Goal: Information Seeking & Learning: Learn about a topic

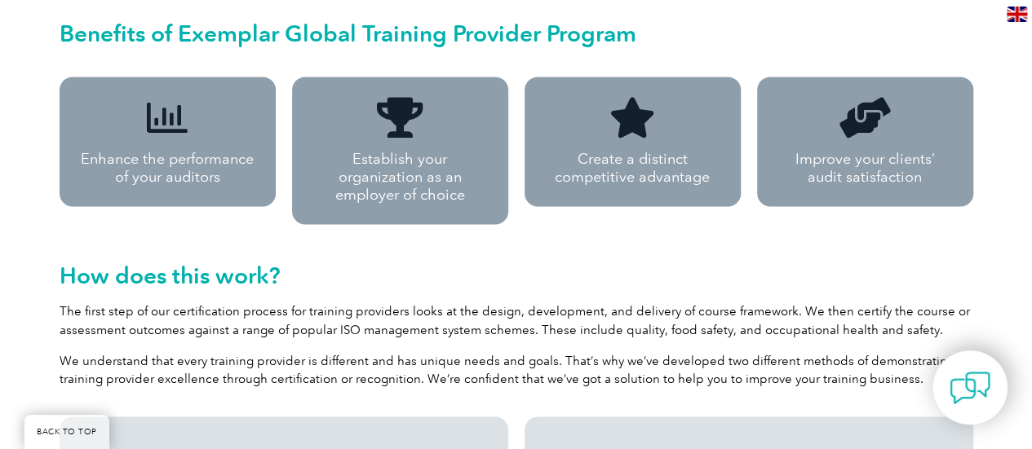
scroll to position [1223, 0]
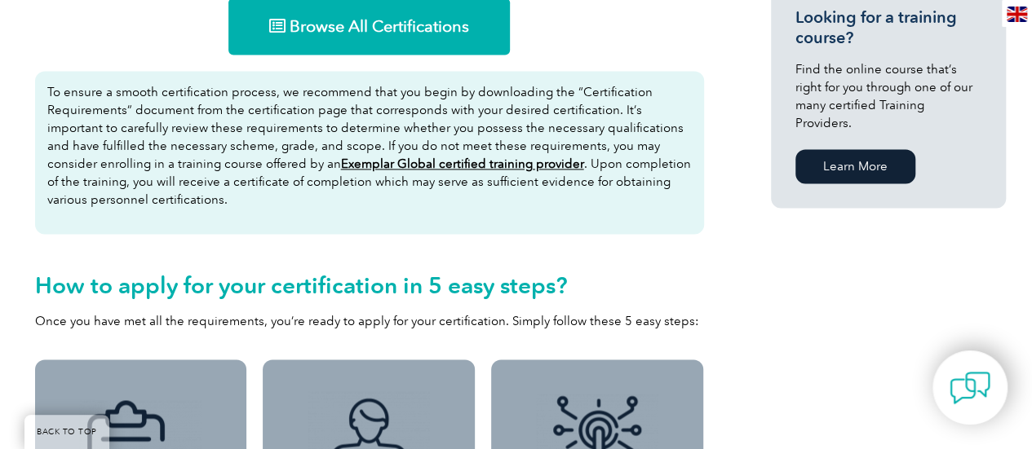
scroll to position [1060, 0]
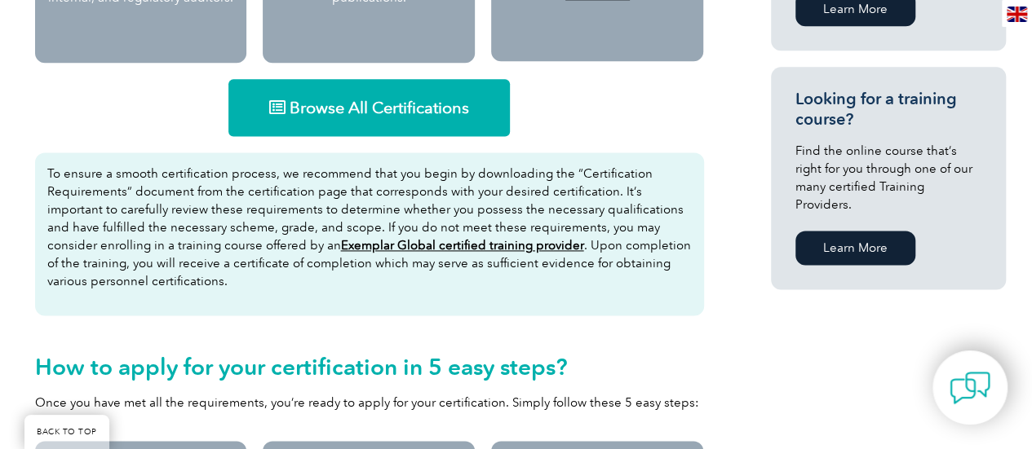
click at [404, 122] on link "Browse All Certifications" at bounding box center [368, 107] width 281 height 57
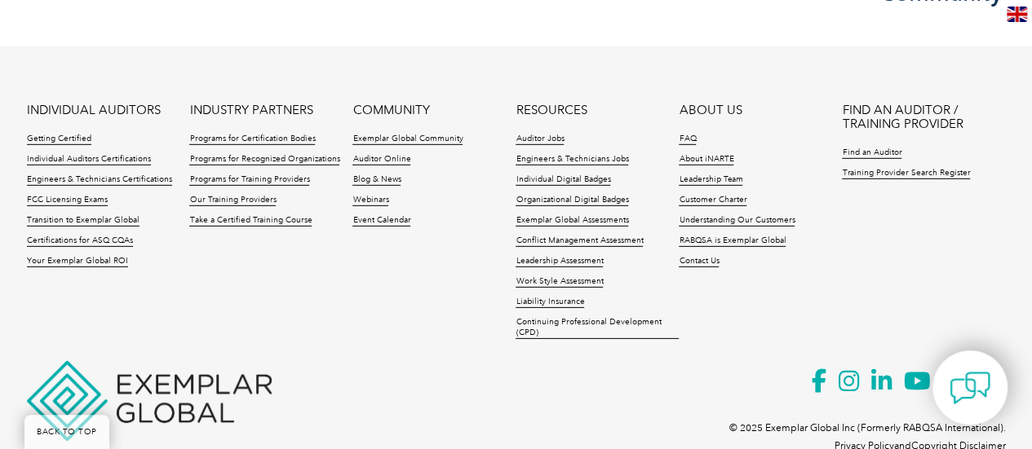
scroll to position [2365, 0]
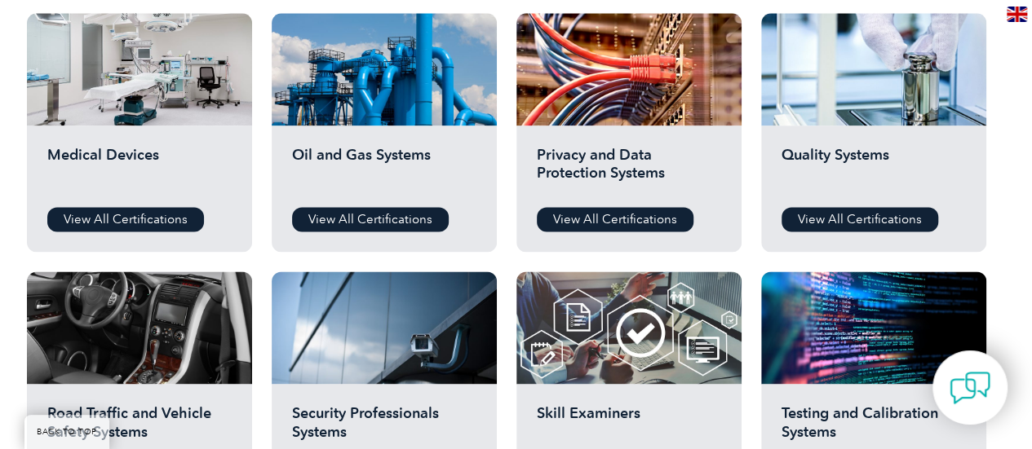
scroll to position [1386, 0]
